Goal: Information Seeking & Learning: Learn about a topic

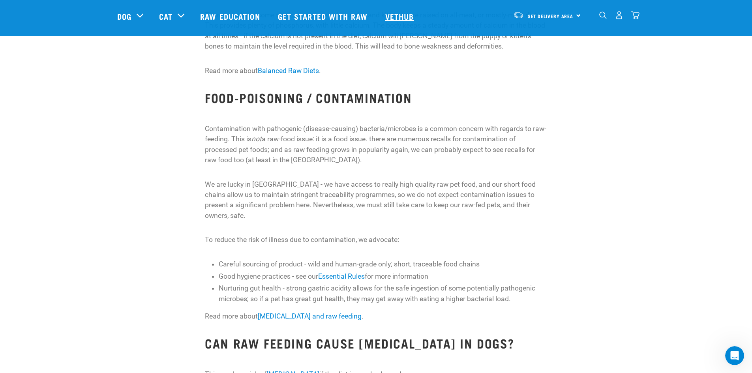
scroll to position [986, 0]
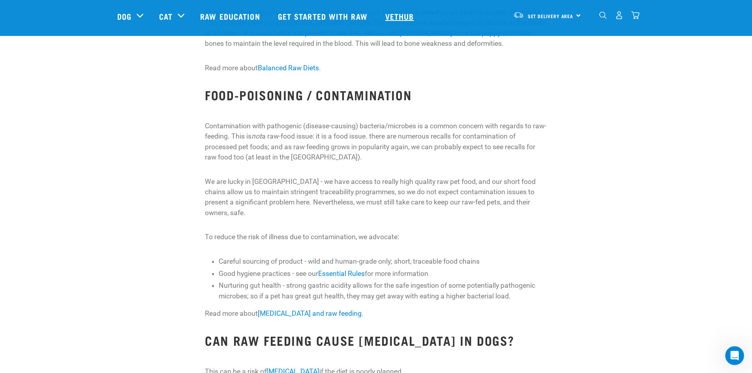
click at [388, 17] on link "Vethub" at bounding box center [400, 16] width 47 height 32
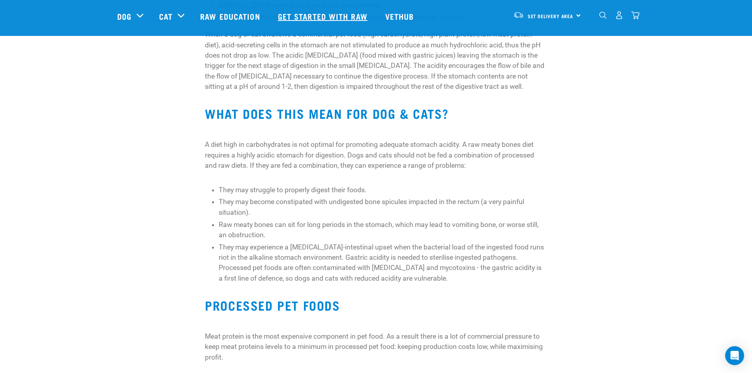
scroll to position [237, 0]
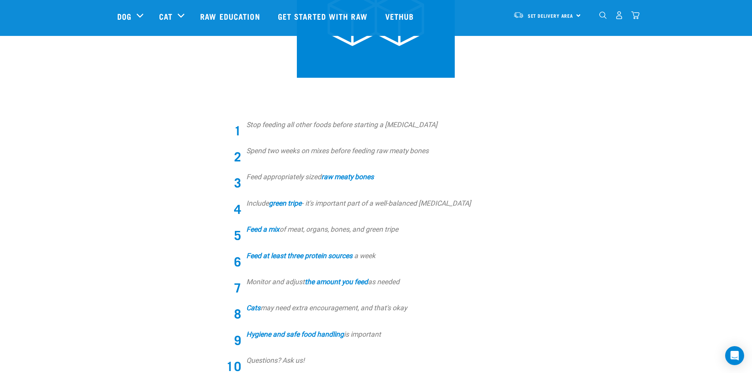
scroll to position [158, 0]
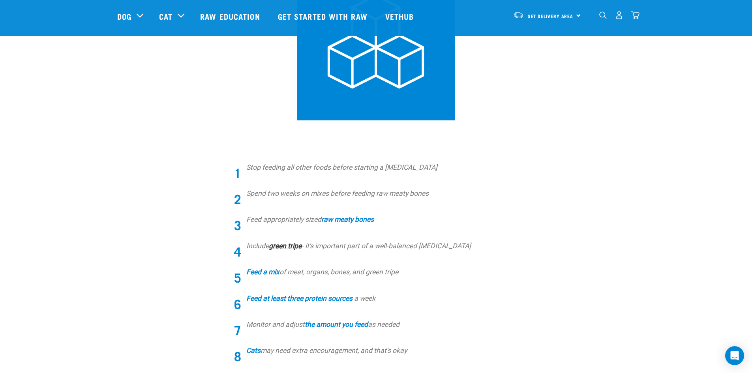
click at [296, 246] on strong "green tripe" at bounding box center [285, 246] width 33 height 8
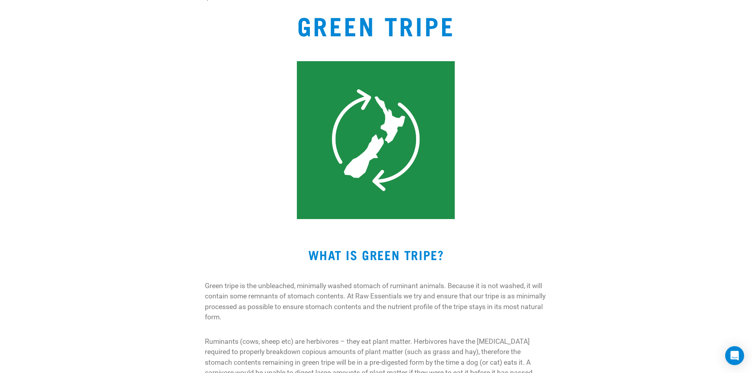
scroll to position [237, 0]
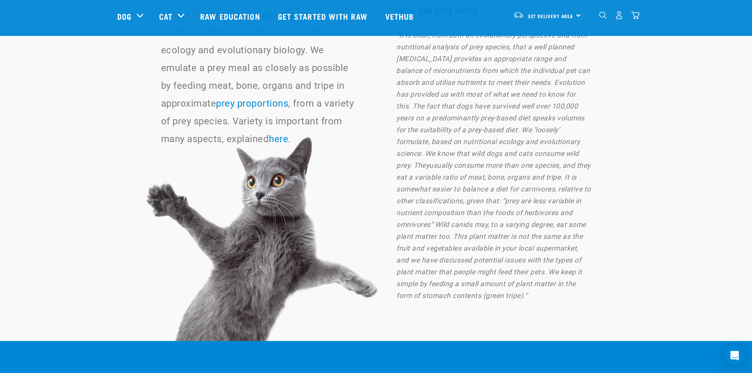
scroll to position [5286, 0]
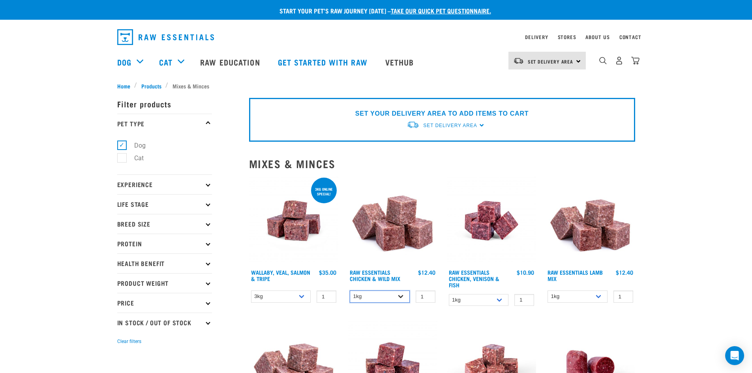
click at [406, 296] on select "1kg 3kg Bulk (10kg)" at bounding box center [380, 296] width 60 height 12
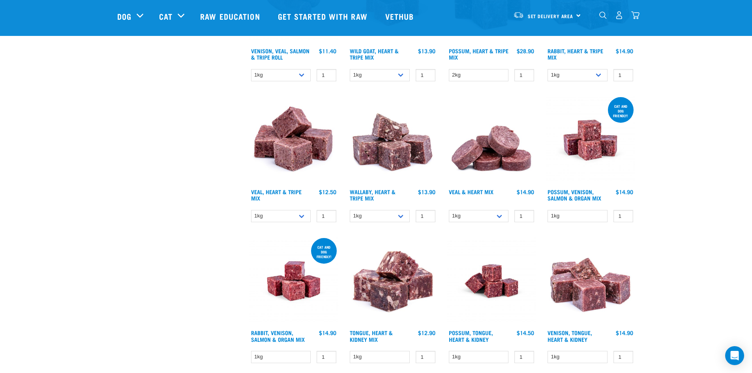
scroll to position [705, 0]
